Goal: Find specific page/section: Find specific page/section

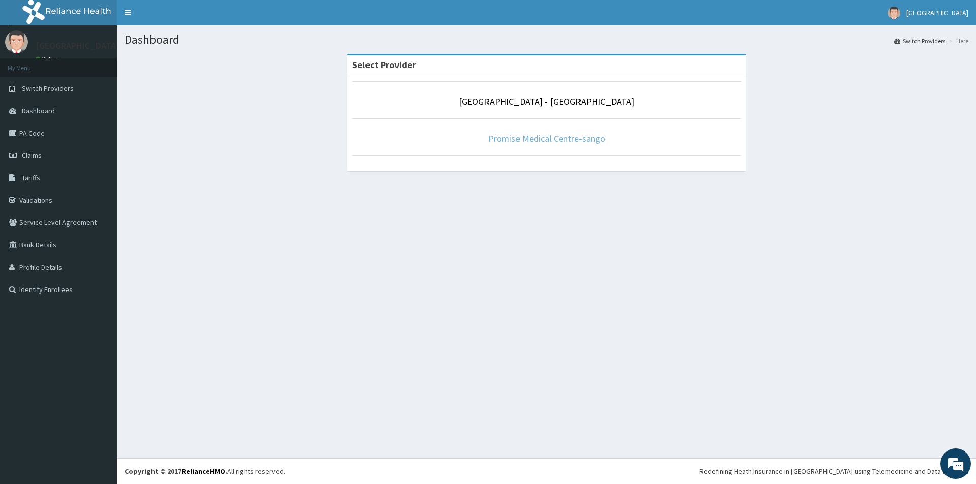
click at [547, 136] on link "Promise Medical Centre-sango" at bounding box center [546, 139] width 117 height 12
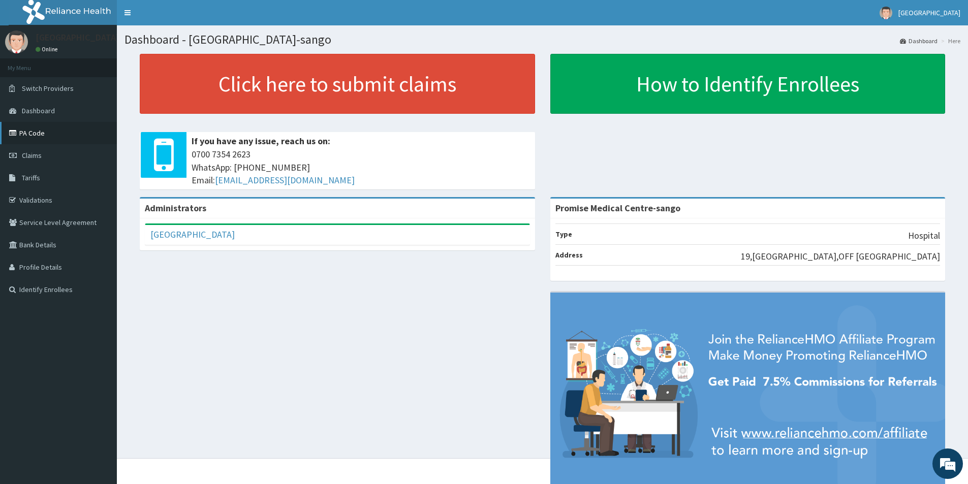
click at [57, 126] on link "PA Code" at bounding box center [58, 133] width 117 height 22
